Goal: Find specific page/section: Find specific page/section

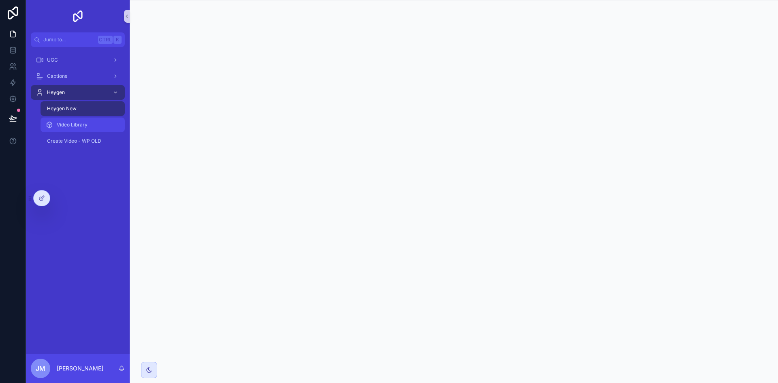
click at [79, 124] on span "Video Library" at bounding box center [72, 125] width 31 height 6
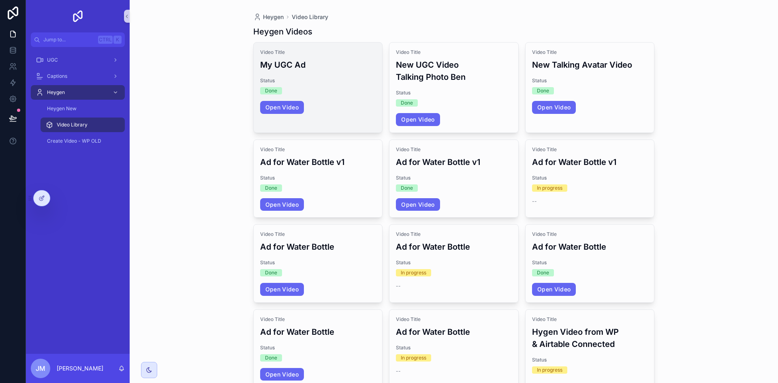
click at [355, 80] on span "Status" at bounding box center [318, 80] width 116 height 6
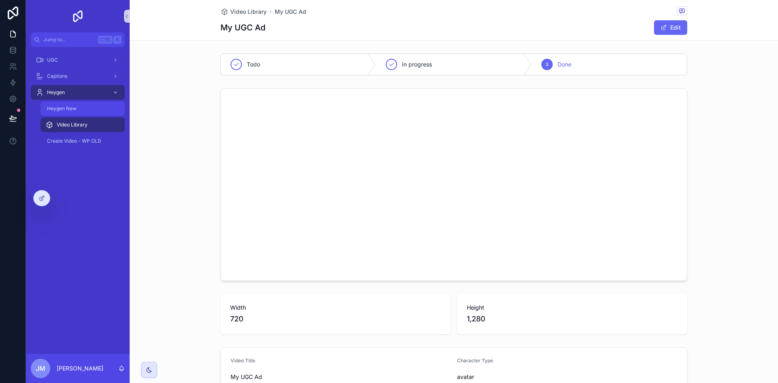
click at [91, 113] on div "Heygen New" at bounding box center [82, 108] width 75 height 13
